Goal: Information Seeking & Learning: Compare options

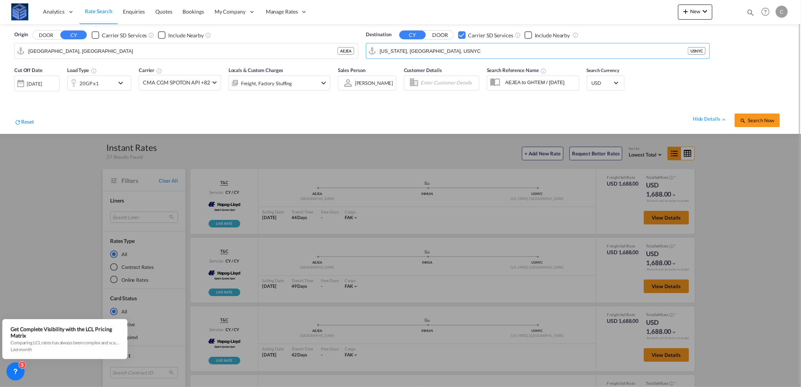
click at [466, 33] on div "Checkbox No Ink" at bounding box center [462, 35] width 8 height 8
click at [461, 53] on input "[US_STATE], [GEOGRAPHIC_DATA], USNYC" at bounding box center [543, 50] width 326 height 11
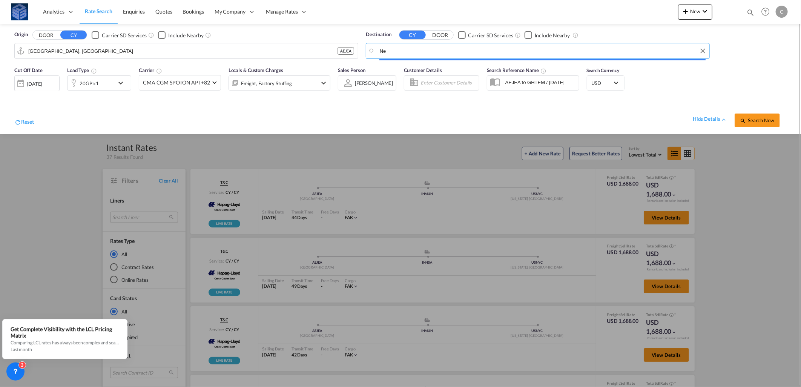
type input "N"
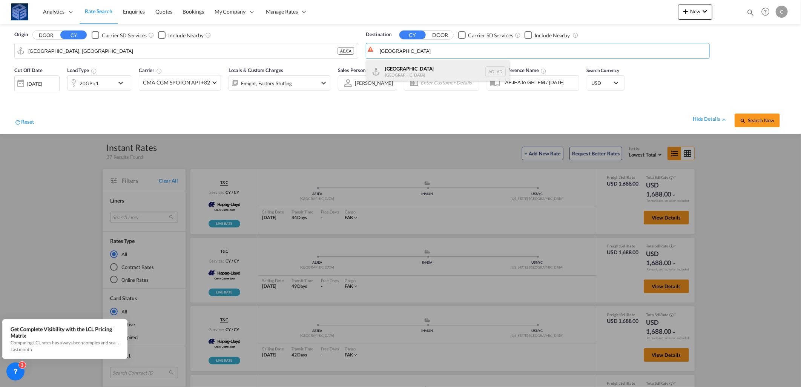
click at [431, 72] on div "Luanda [GEOGRAPHIC_DATA] [PERSON_NAME]" at bounding box center [437, 71] width 143 height 23
type input "Luanda, AOLAD"
click at [114, 80] on div "20GP x1" at bounding box center [99, 82] width 64 height 15
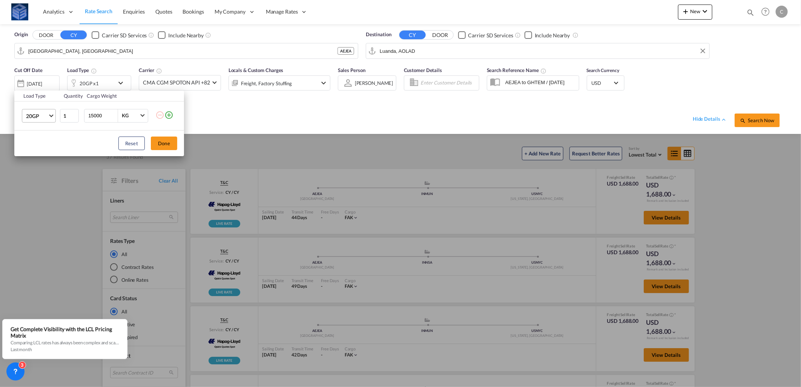
click at [37, 111] on md-select-value "20GP" at bounding box center [40, 115] width 30 height 13
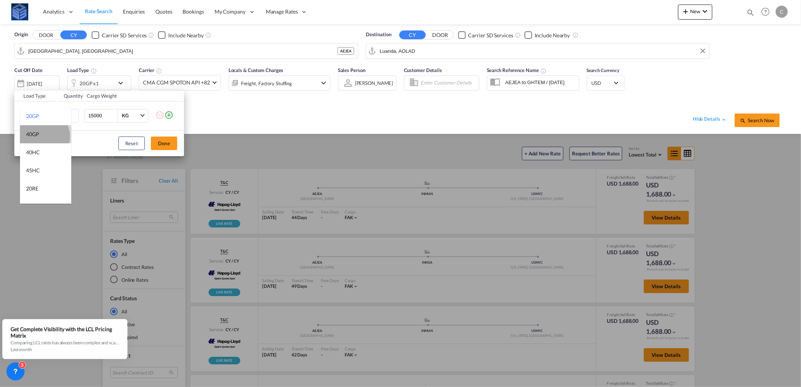
click at [43, 136] on md-option "40GP" at bounding box center [45, 134] width 51 height 18
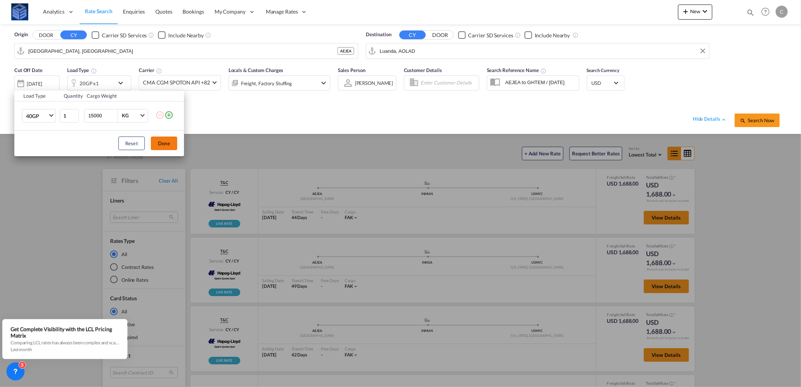
click at [169, 138] on button "Done" at bounding box center [164, 144] width 26 height 14
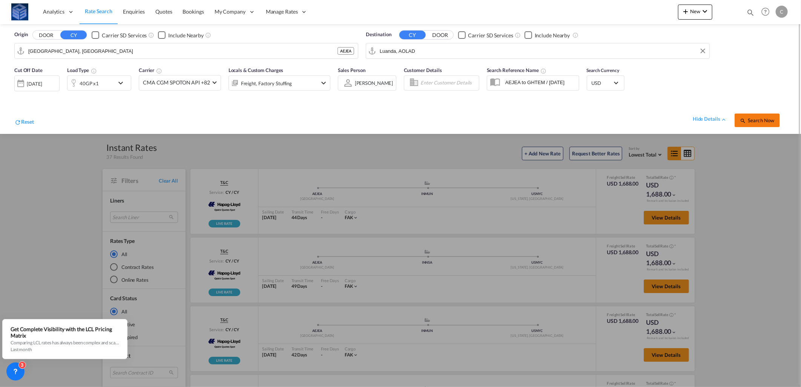
click at [760, 123] on button "Search Now" at bounding box center [757, 121] width 45 height 14
